Goal: Navigation & Orientation: Find specific page/section

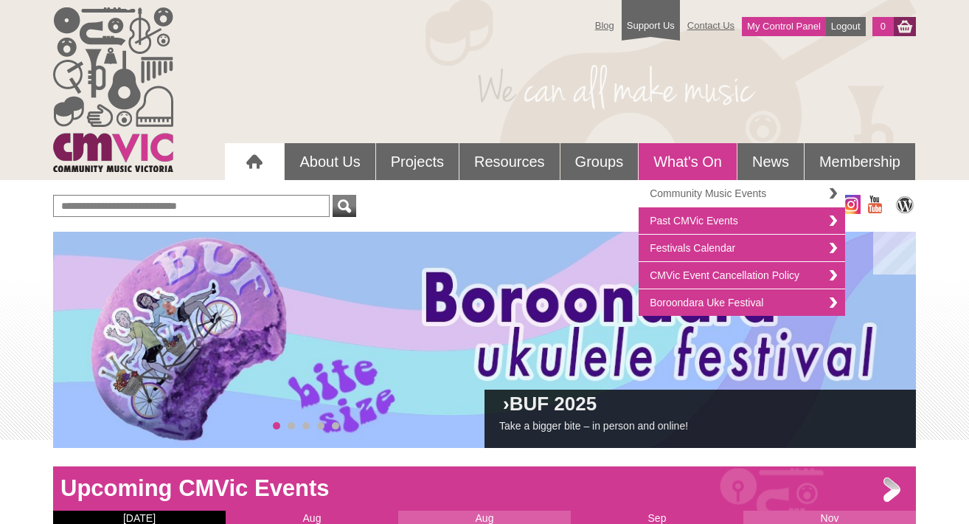
click at [691, 196] on link "Community Music Events" at bounding box center [742, 193] width 207 height 27
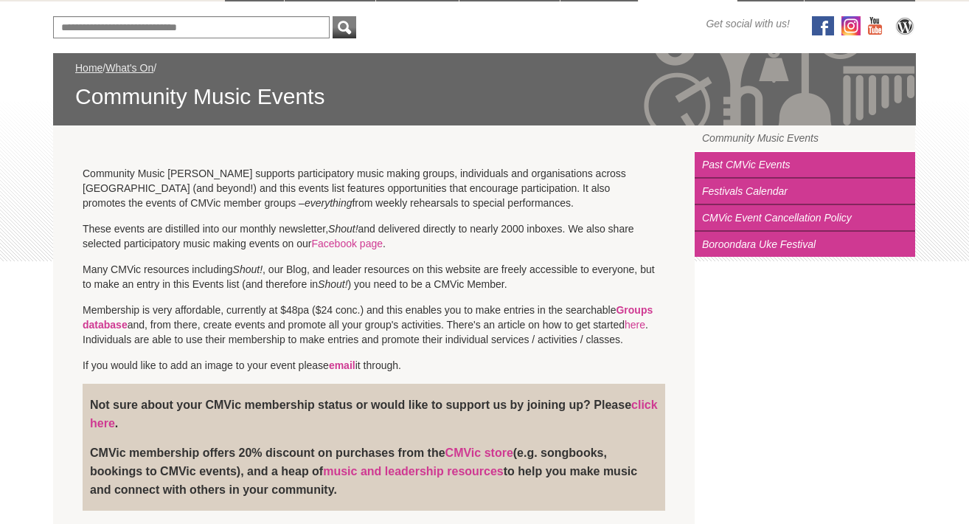
scroll to position [178, 0]
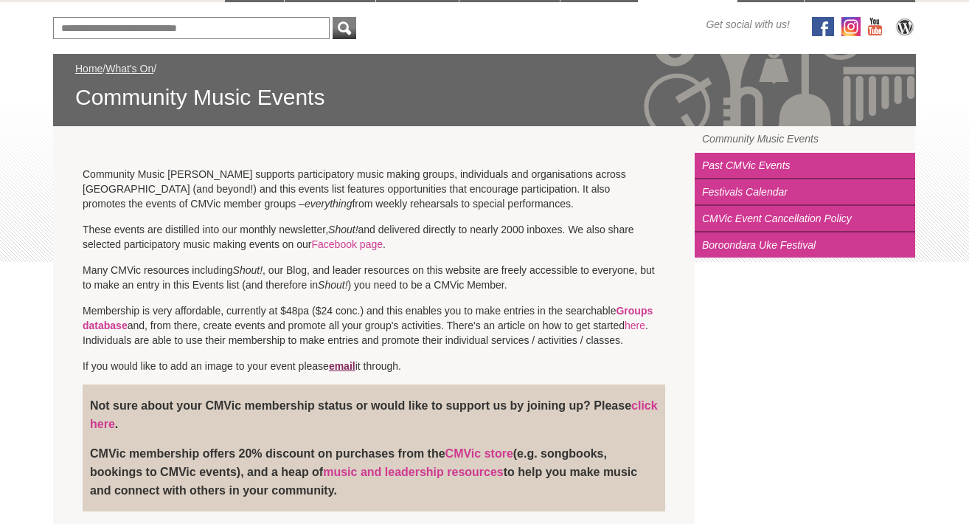
click at [352, 367] on link "email" at bounding box center [342, 366] width 27 height 12
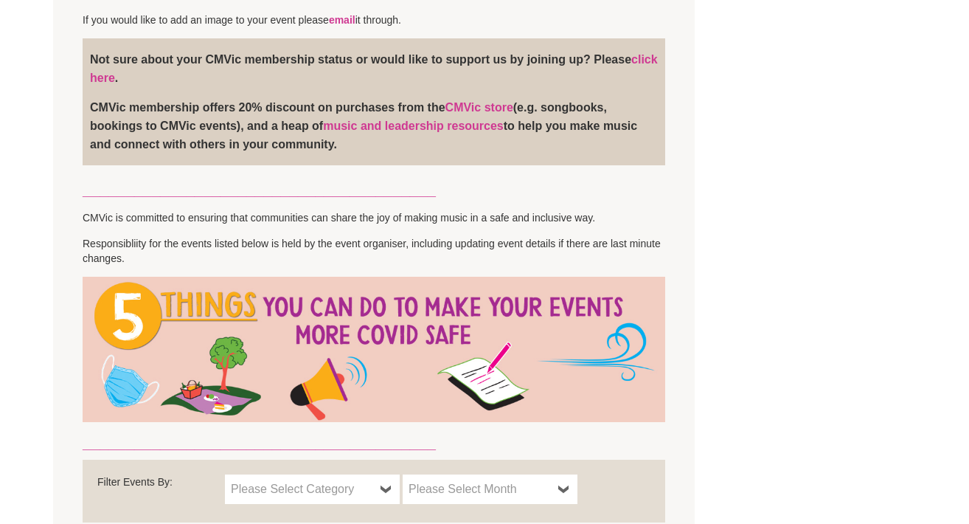
scroll to position [528, 0]
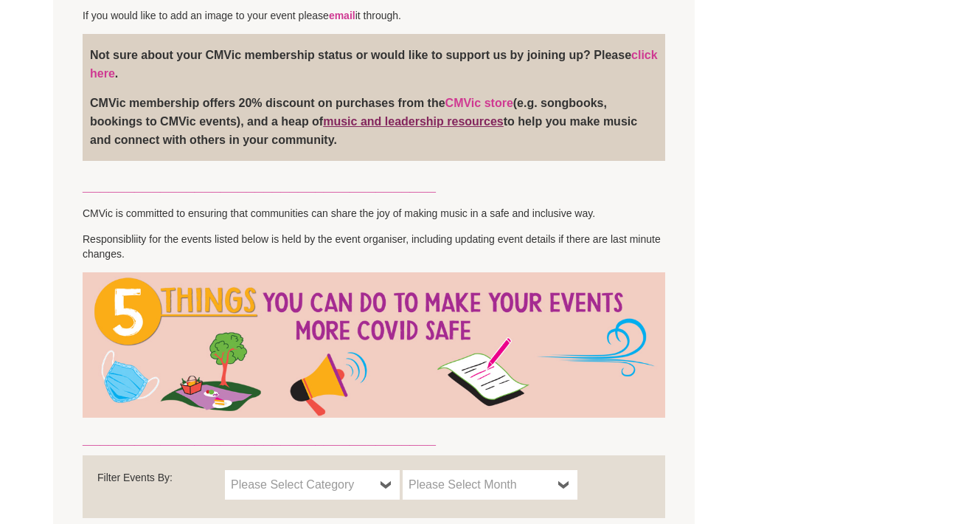
click at [432, 120] on link "music and leadership resources" at bounding box center [413, 121] width 181 height 13
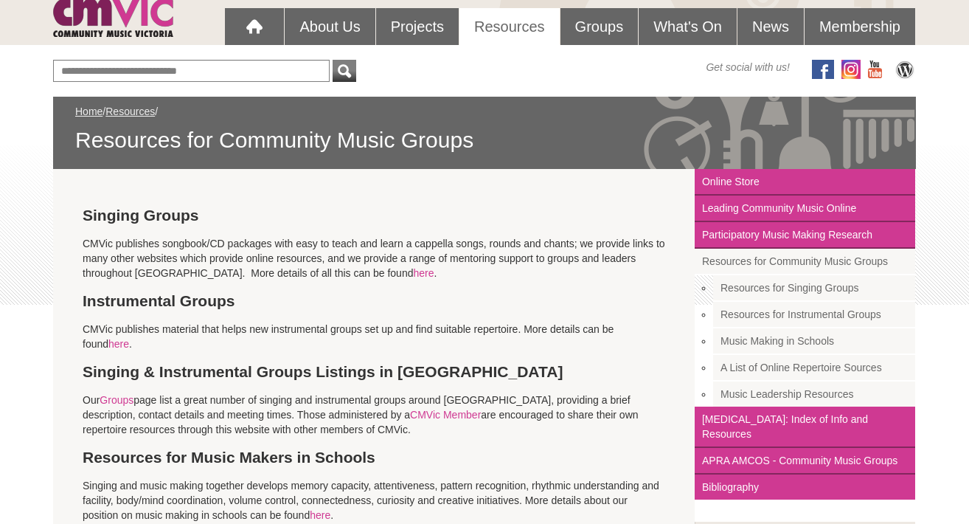
scroll to position [138, 0]
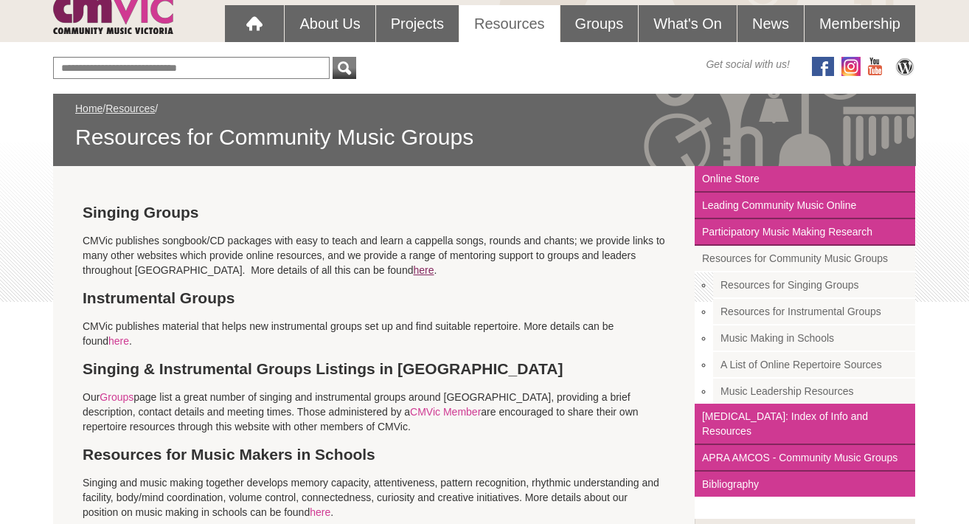
click at [413, 269] on link "here" at bounding box center [423, 270] width 21 height 12
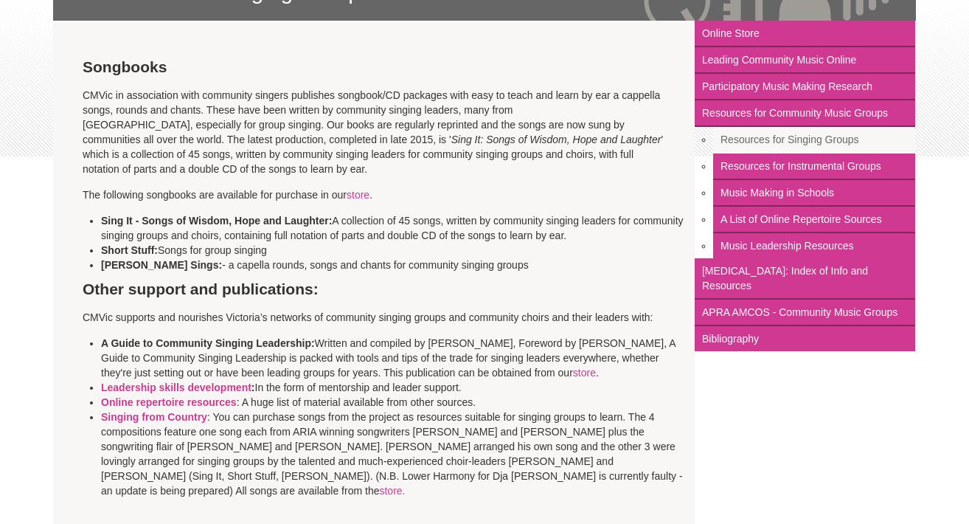
scroll to position [278, 0]
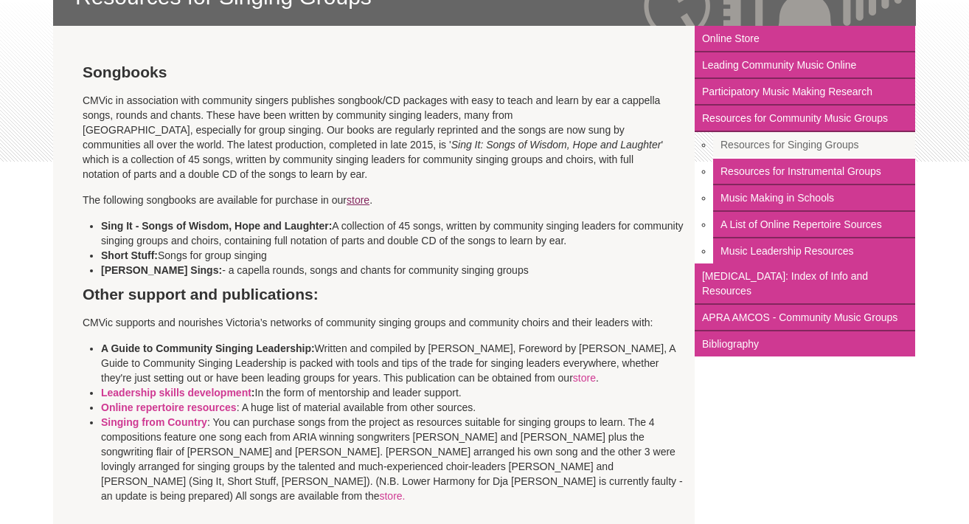
click at [359, 200] on link "store" at bounding box center [358, 200] width 23 height 12
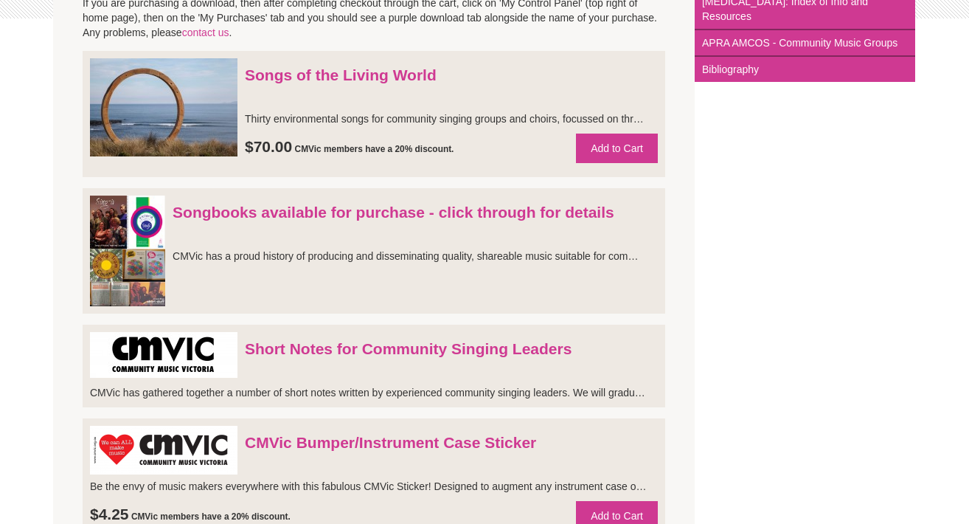
scroll to position [423, 0]
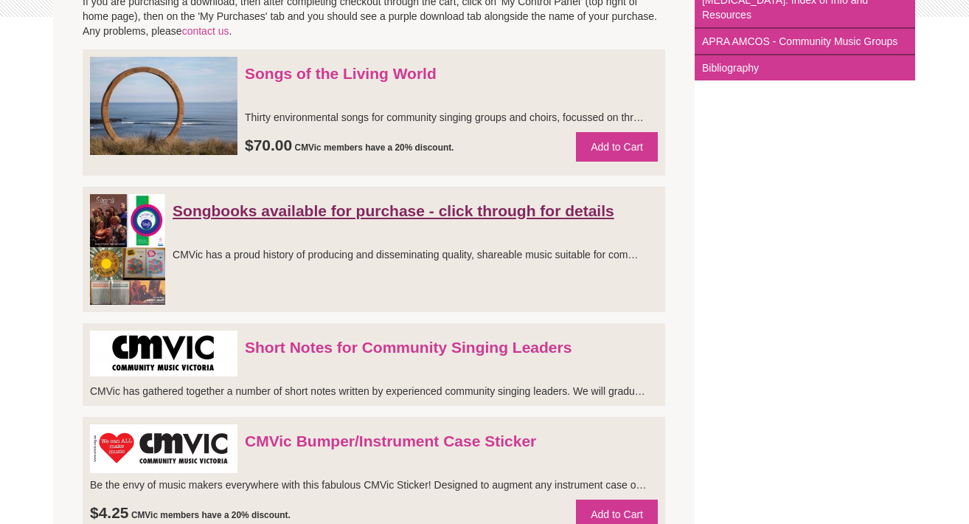
click at [376, 219] on link "Songbooks available for purchase - click through for details" at bounding box center [394, 210] width 442 height 17
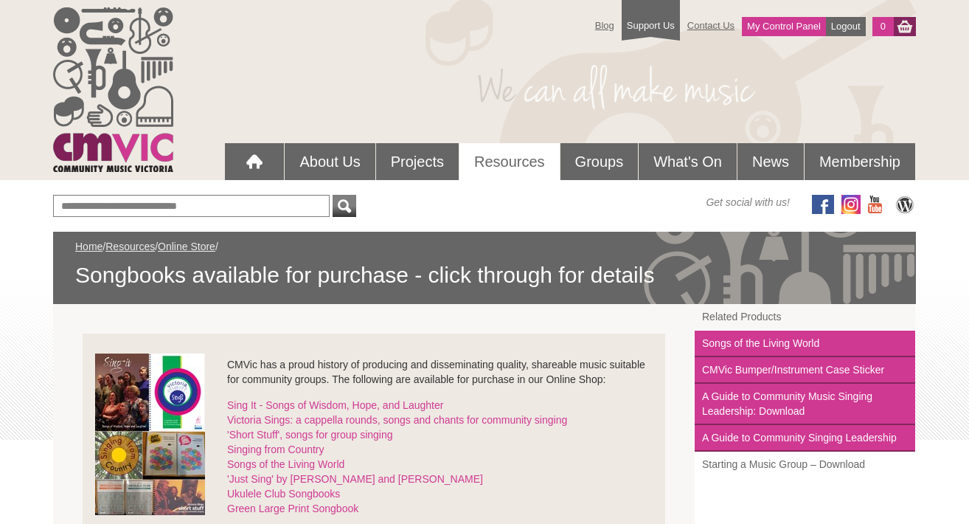
click at [745, 467] on link "Starting a Music Group – Download" at bounding box center [805, 464] width 221 height 25
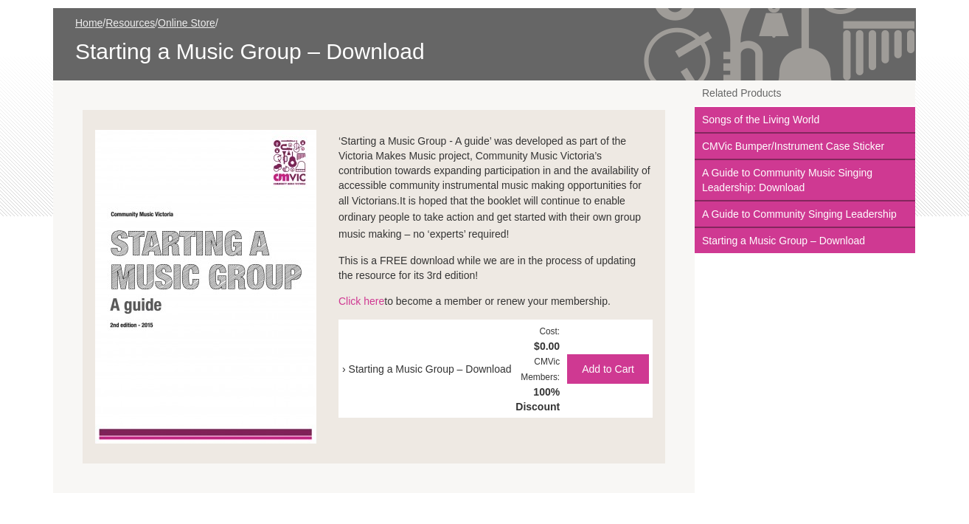
scroll to position [224, 0]
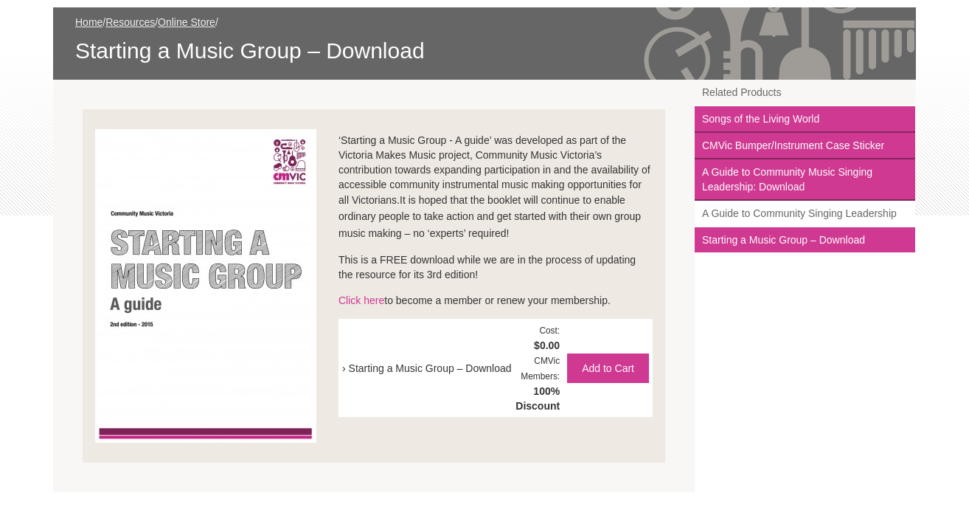
click at [840, 215] on link "A Guide to Community Singing Leadership" at bounding box center [805, 214] width 221 height 27
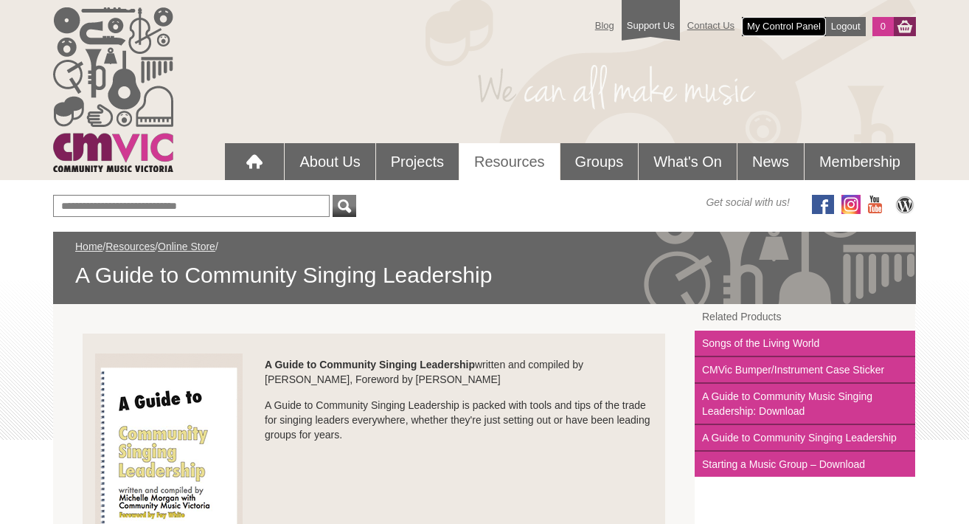
click at [799, 27] on link "My Control Panel" at bounding box center [784, 26] width 84 height 19
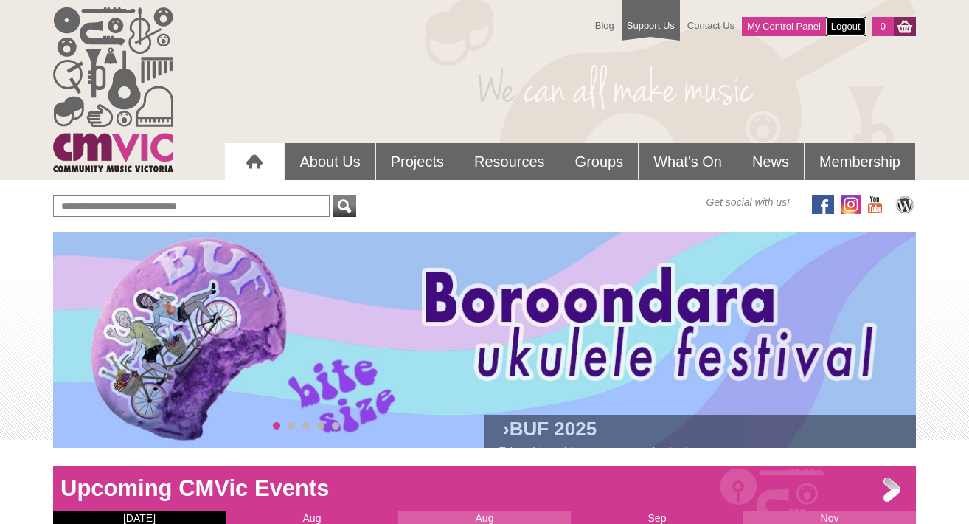
click at [853, 26] on link "Logout" at bounding box center [846, 26] width 40 height 19
